Goal: Task Accomplishment & Management: Use online tool/utility

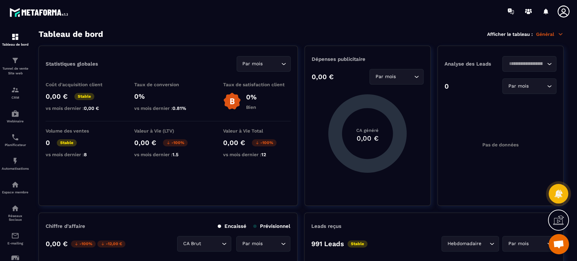
click at [21, 58] on div "Tunnel de vente Site web" at bounding box center [15, 65] width 27 height 19
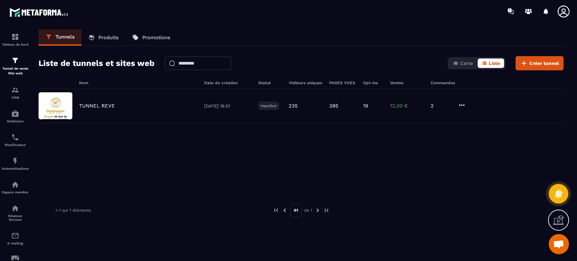
click at [94, 105] on p "TUNNEL REVE" at bounding box center [97, 106] width 36 height 6
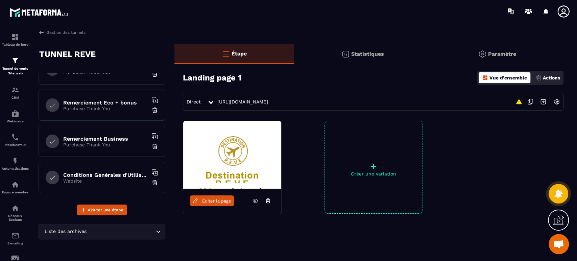
scroll to position [100, 0]
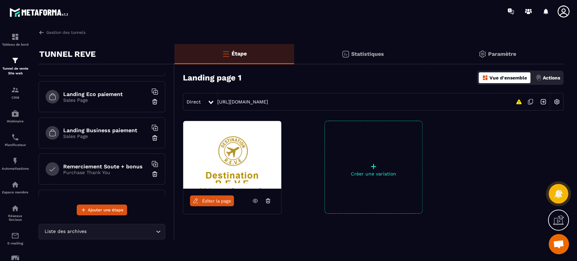
click at [115, 163] on h6 "Remerciement Soute + bonus" at bounding box center [105, 166] width 84 height 6
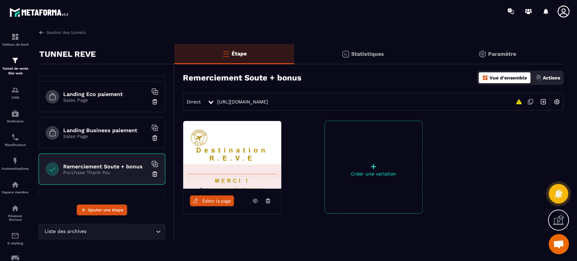
click at [205, 198] on span "Éditer la page" at bounding box center [216, 200] width 29 height 5
